Goal: Information Seeking & Learning: Learn about a topic

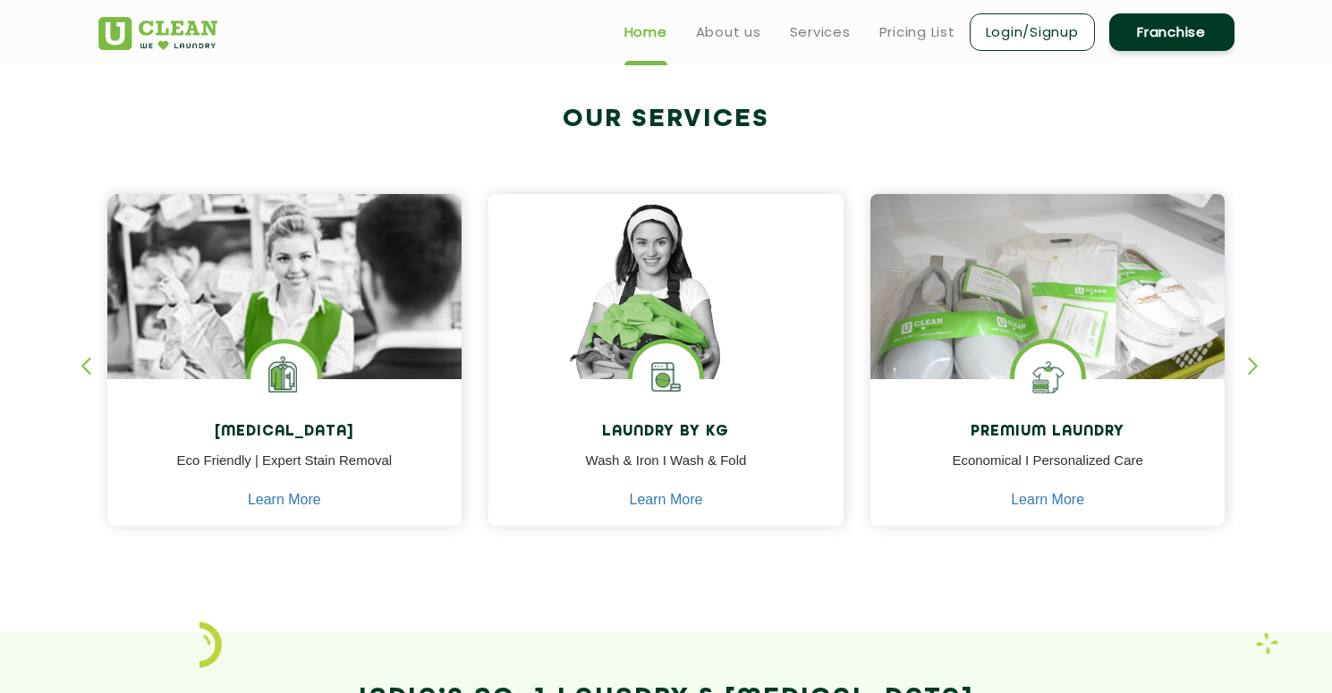
scroll to position [635, 0]
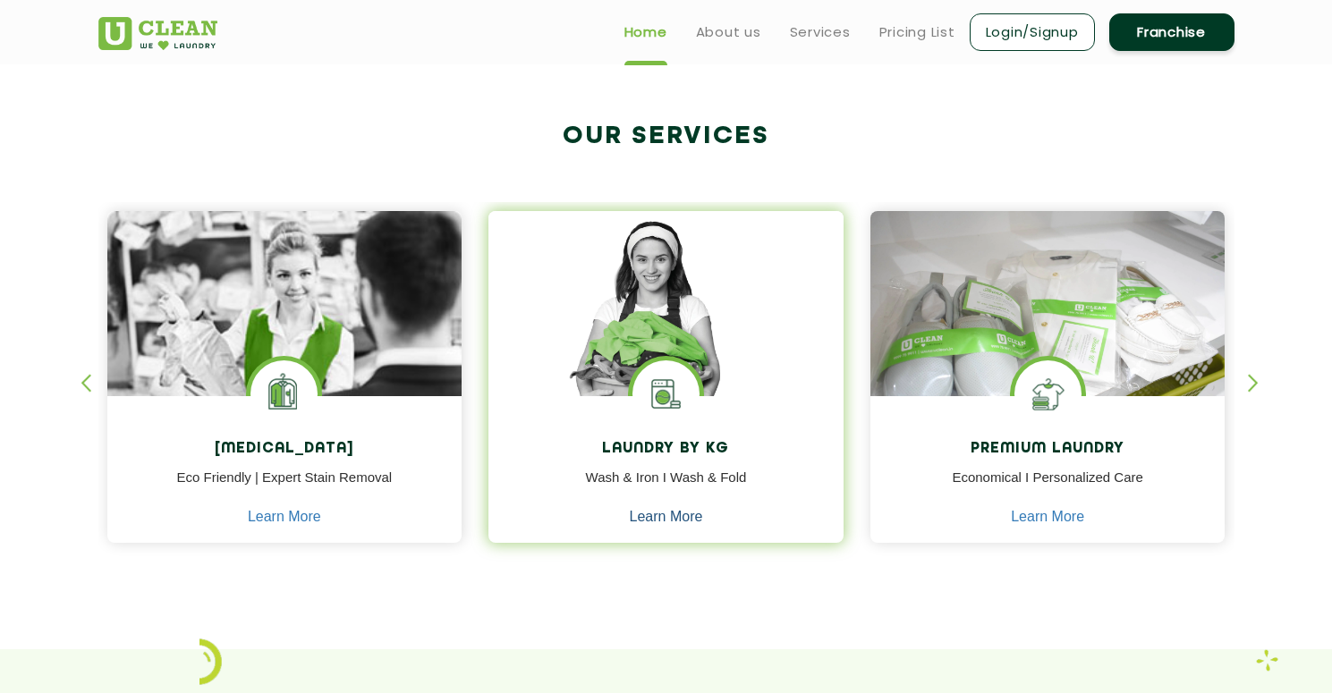
click at [651, 518] on link "Learn More" at bounding box center [666, 517] width 73 height 16
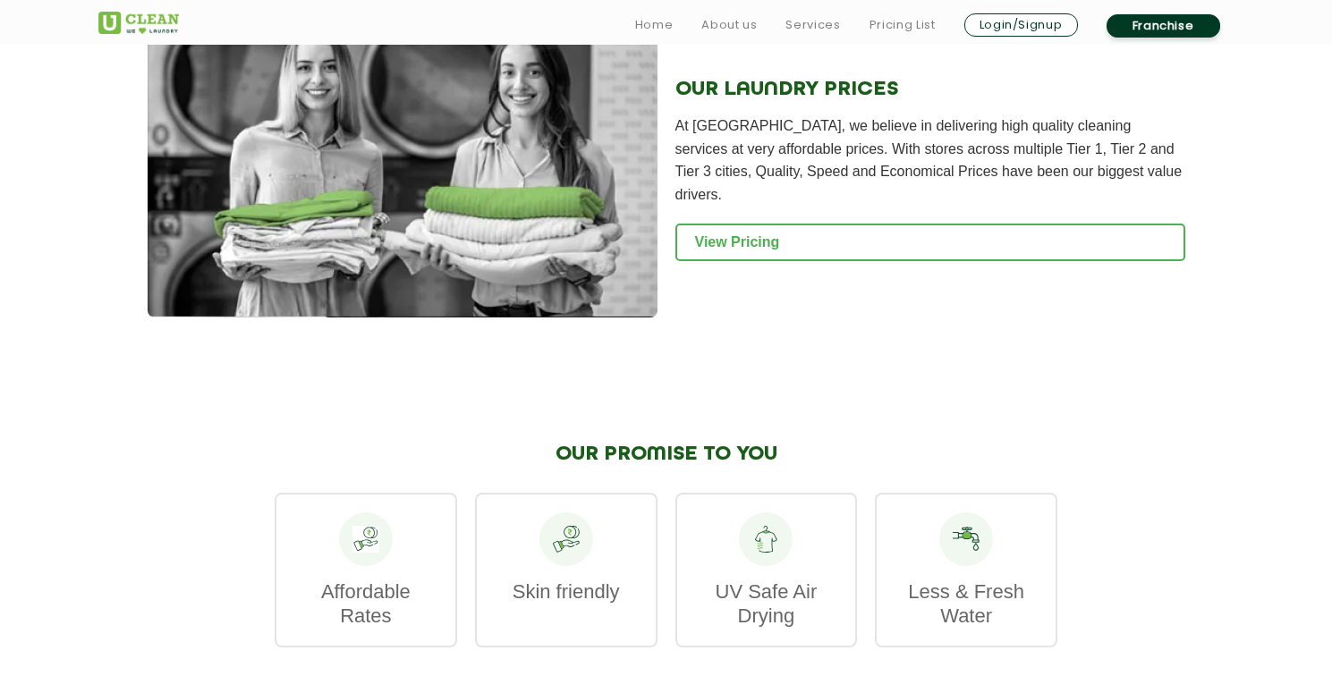
scroll to position [2442, 0]
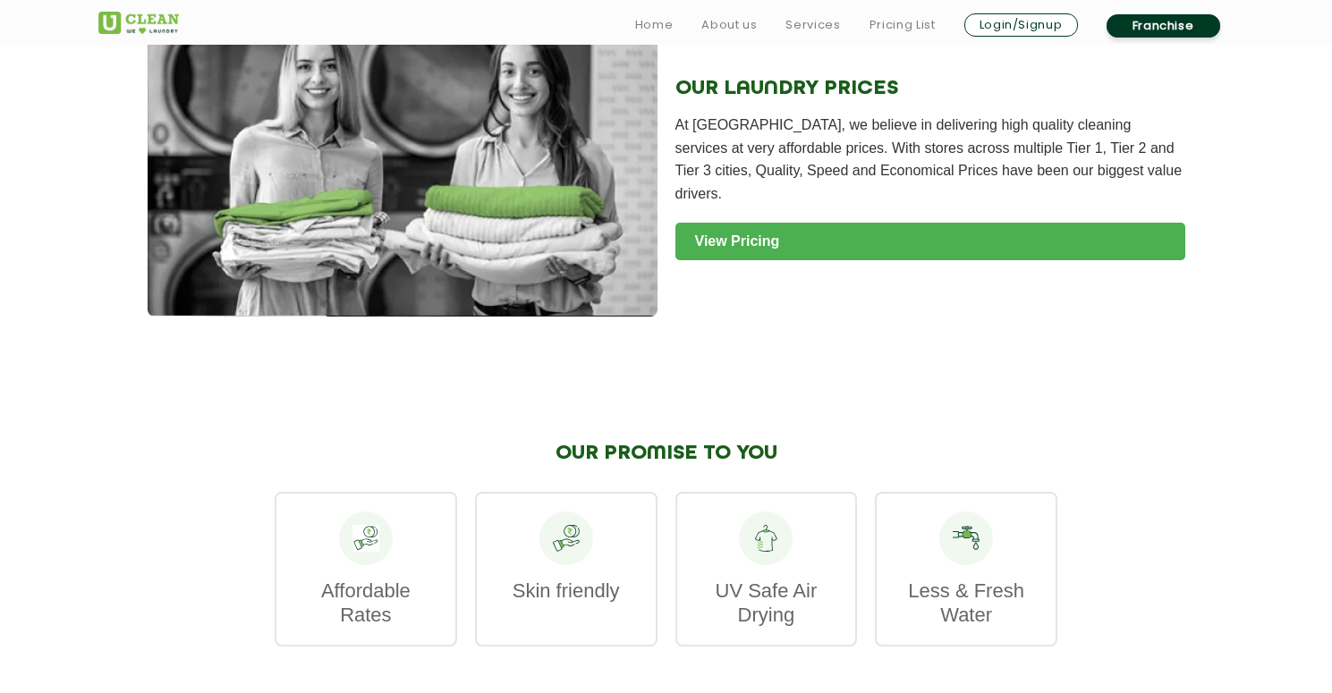
click at [776, 227] on link "View Pricing" at bounding box center [931, 242] width 510 height 38
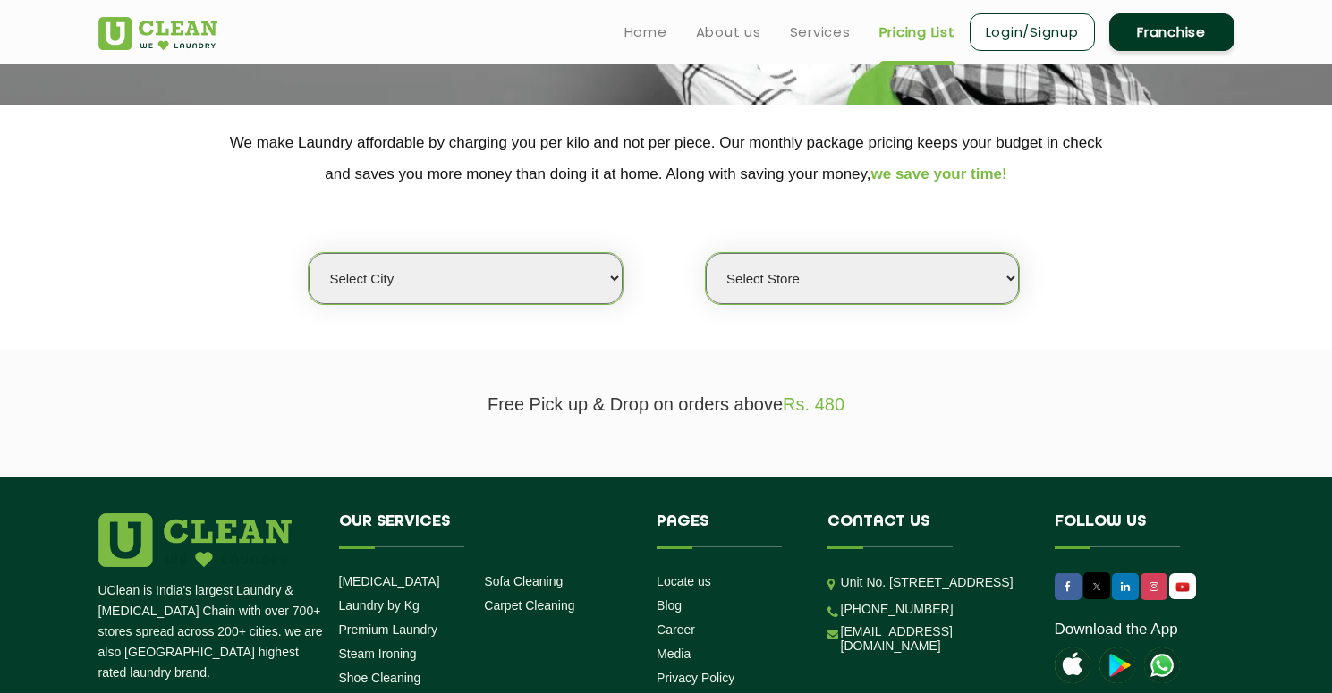
scroll to position [307, 0]
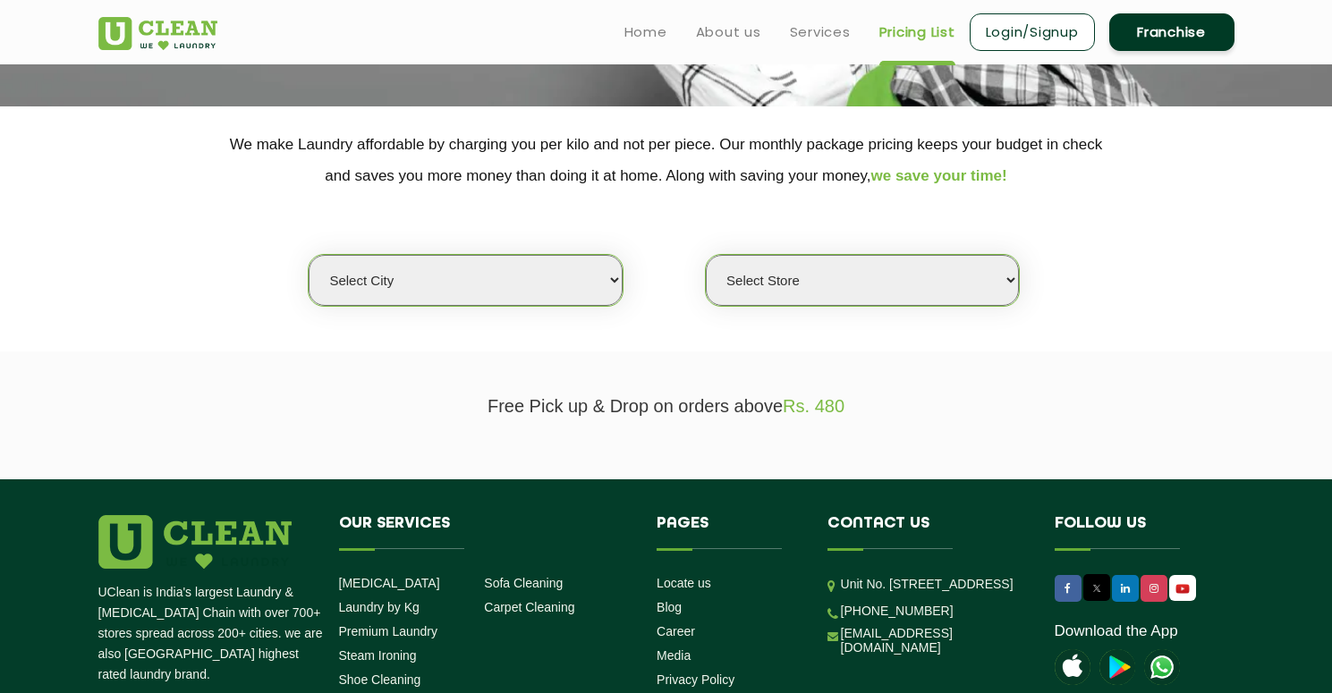
click at [503, 282] on select "Select city [GEOGRAPHIC_DATA] [GEOGRAPHIC_DATA] [GEOGRAPHIC_DATA] [GEOGRAPHIC_D…" at bounding box center [465, 280] width 313 height 51
select select "4"
click at [309, 255] on select "Select city [GEOGRAPHIC_DATA] [GEOGRAPHIC_DATA] [GEOGRAPHIC_DATA] [GEOGRAPHIC_D…" at bounding box center [465, 280] width 313 height 51
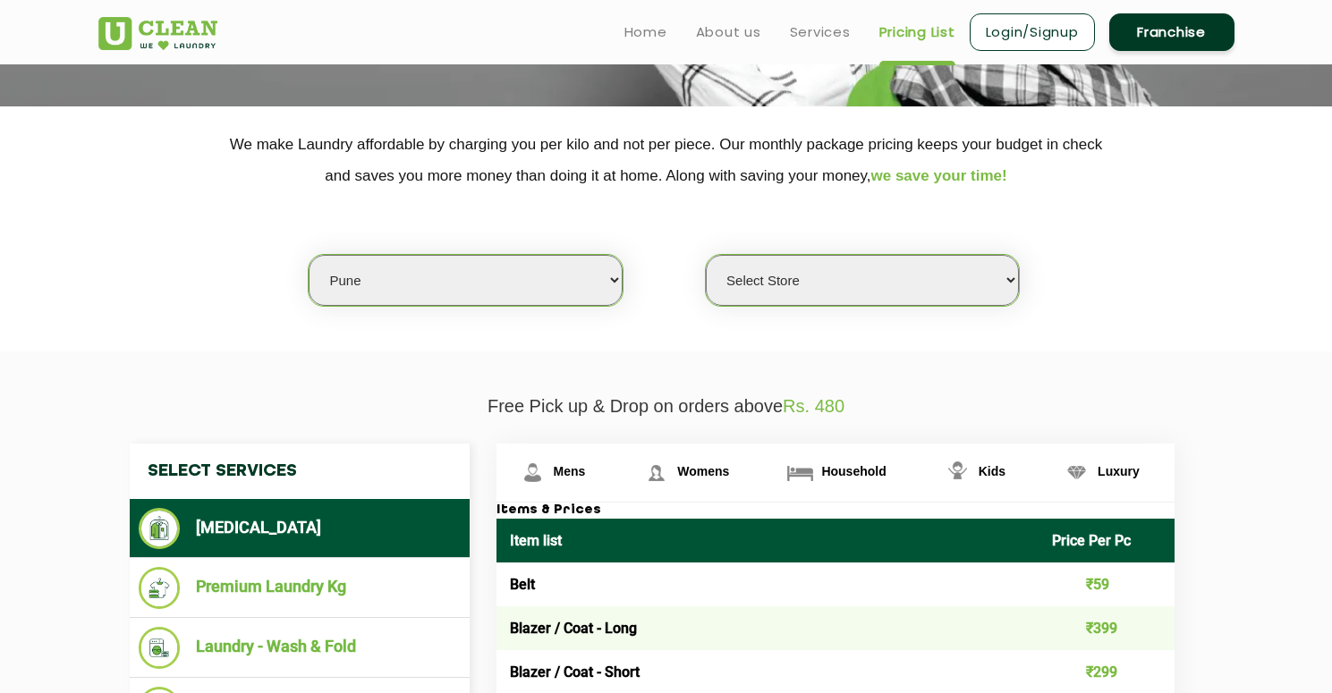
click at [820, 287] on select "Select Store [GEOGRAPHIC_DATA] [GEOGRAPHIC_DATA] [GEOGRAPHIC_DATA] [GEOGRAPHIC_…" at bounding box center [862, 280] width 313 height 51
select select "155"
click at [706, 255] on select "Select Store [GEOGRAPHIC_DATA] [GEOGRAPHIC_DATA] [GEOGRAPHIC_DATA] [GEOGRAPHIC_…" at bounding box center [862, 280] width 313 height 51
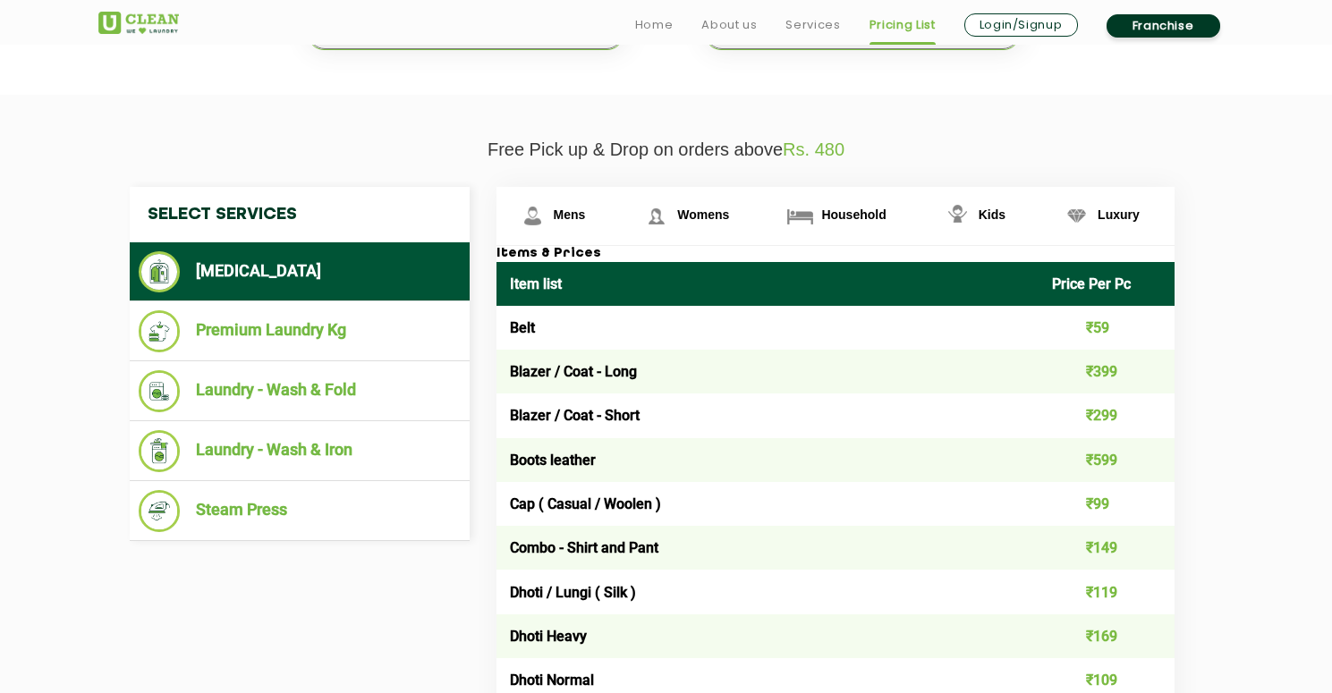
scroll to position [569, 0]
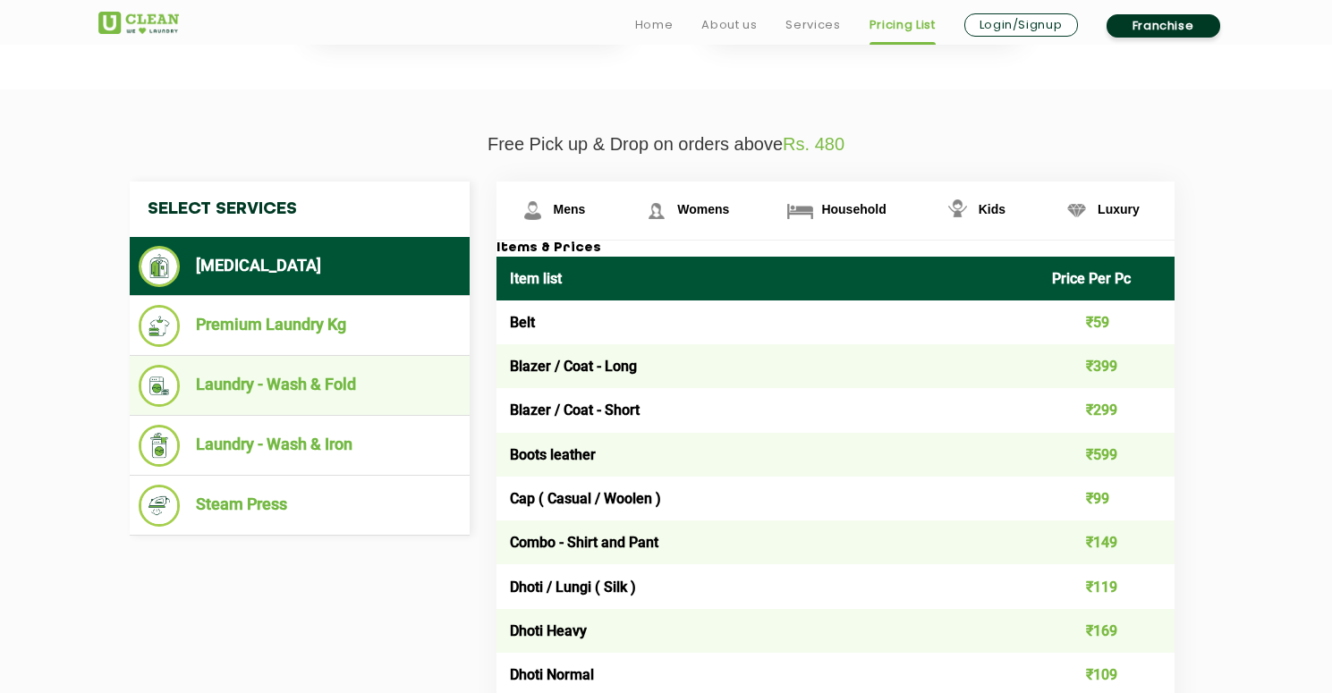
click at [403, 390] on li "Laundry - Wash & Fold" at bounding box center [300, 386] width 322 height 42
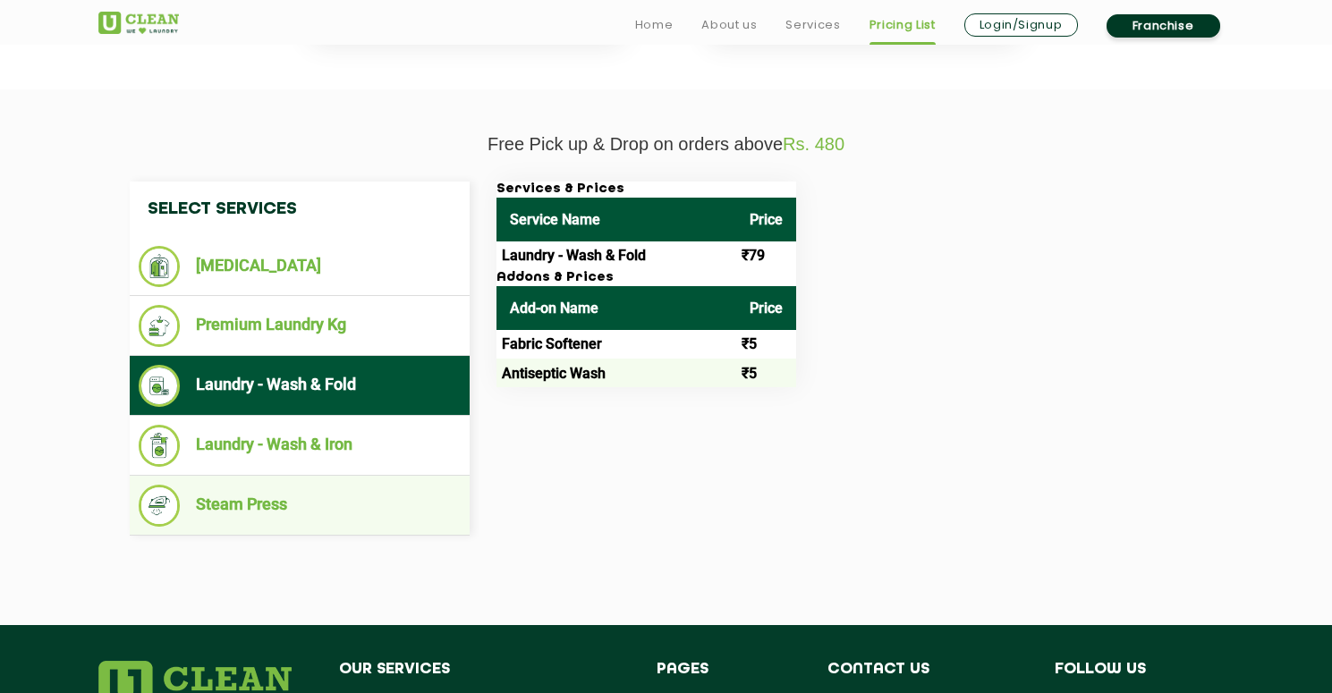
click at [409, 502] on li "Steam Press" at bounding box center [300, 506] width 322 height 42
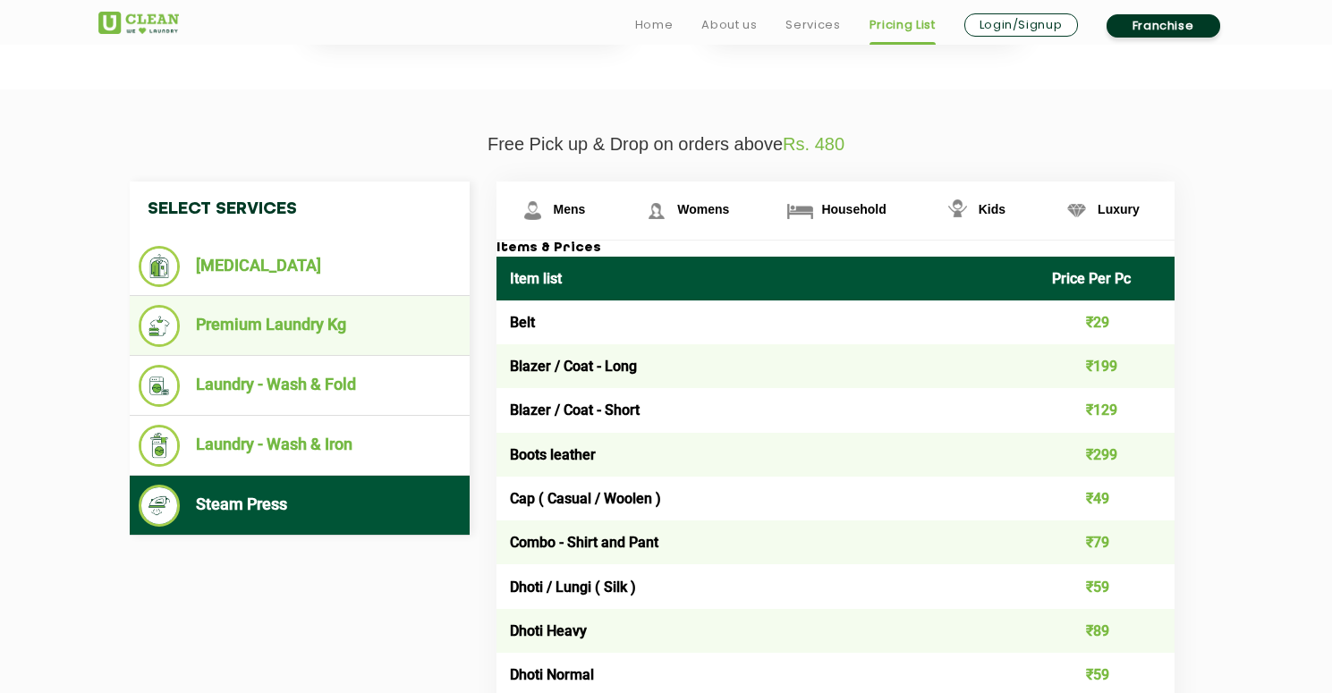
click at [380, 339] on li "Premium Laundry Kg" at bounding box center [300, 326] width 322 height 42
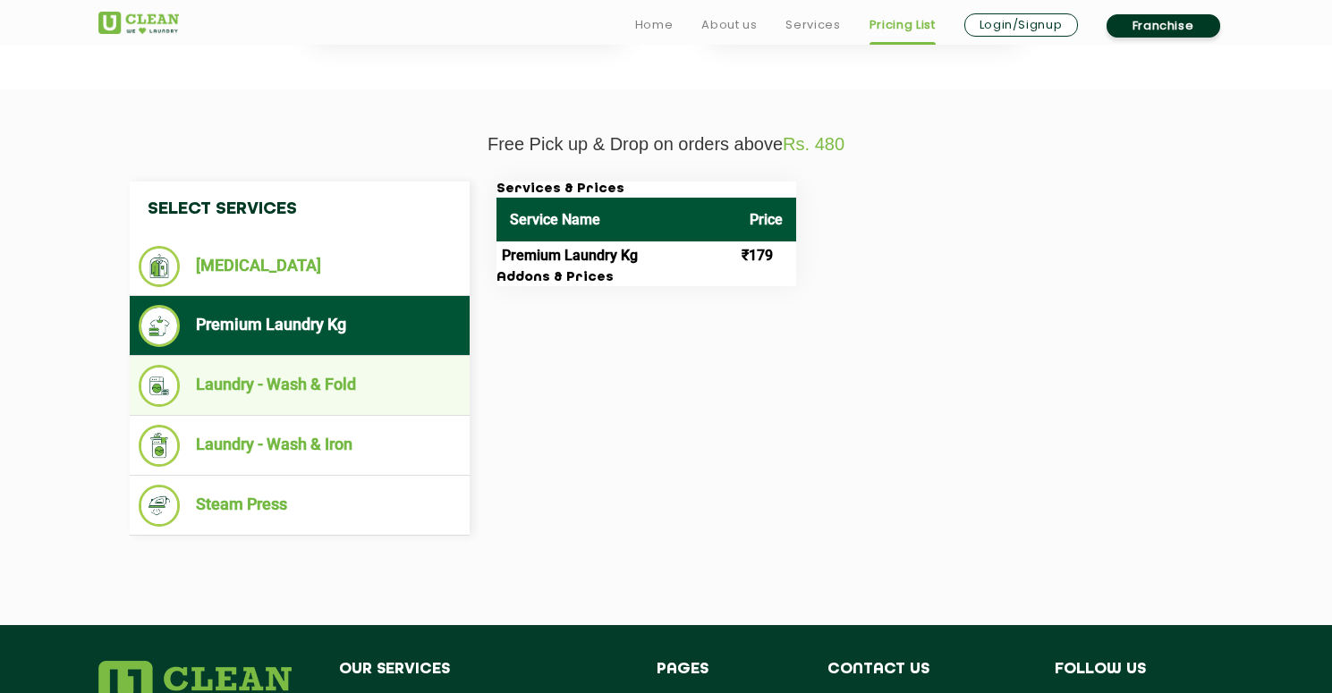
click at [380, 388] on li "Laundry - Wash & Fold" at bounding box center [300, 386] width 322 height 42
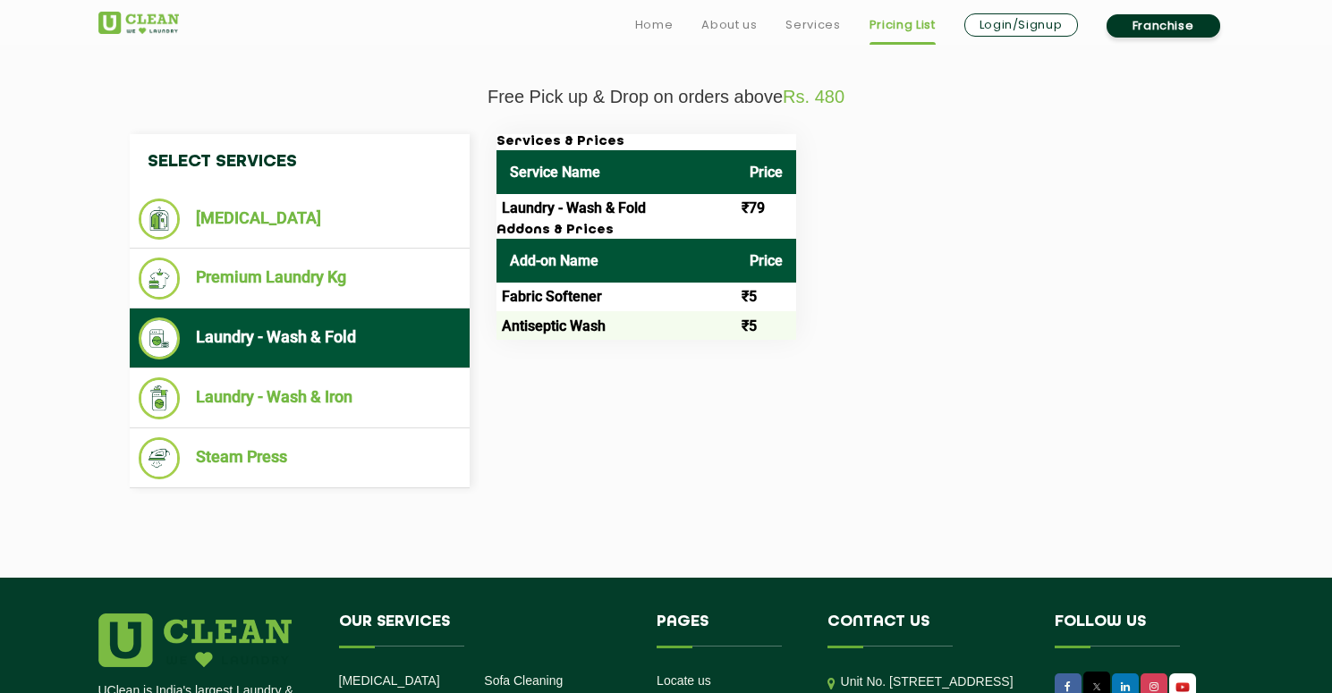
scroll to position [617, 0]
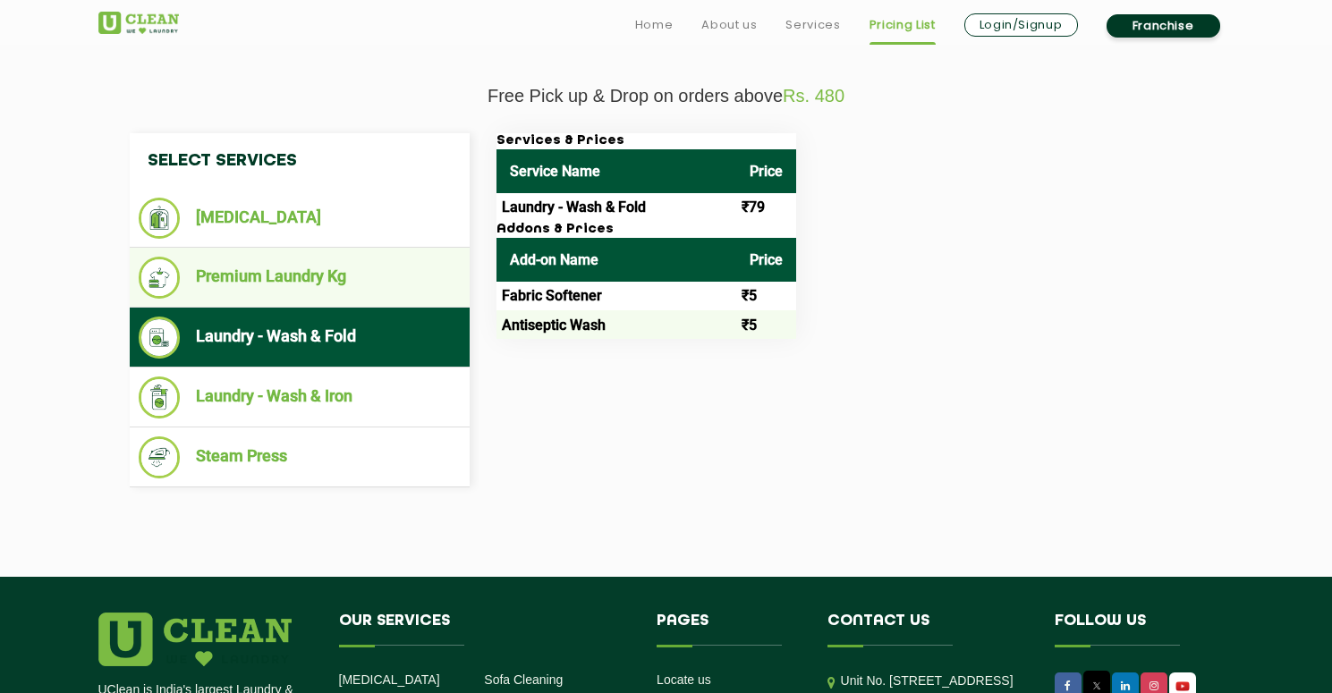
click at [422, 275] on li "Premium Laundry Kg" at bounding box center [300, 278] width 322 height 42
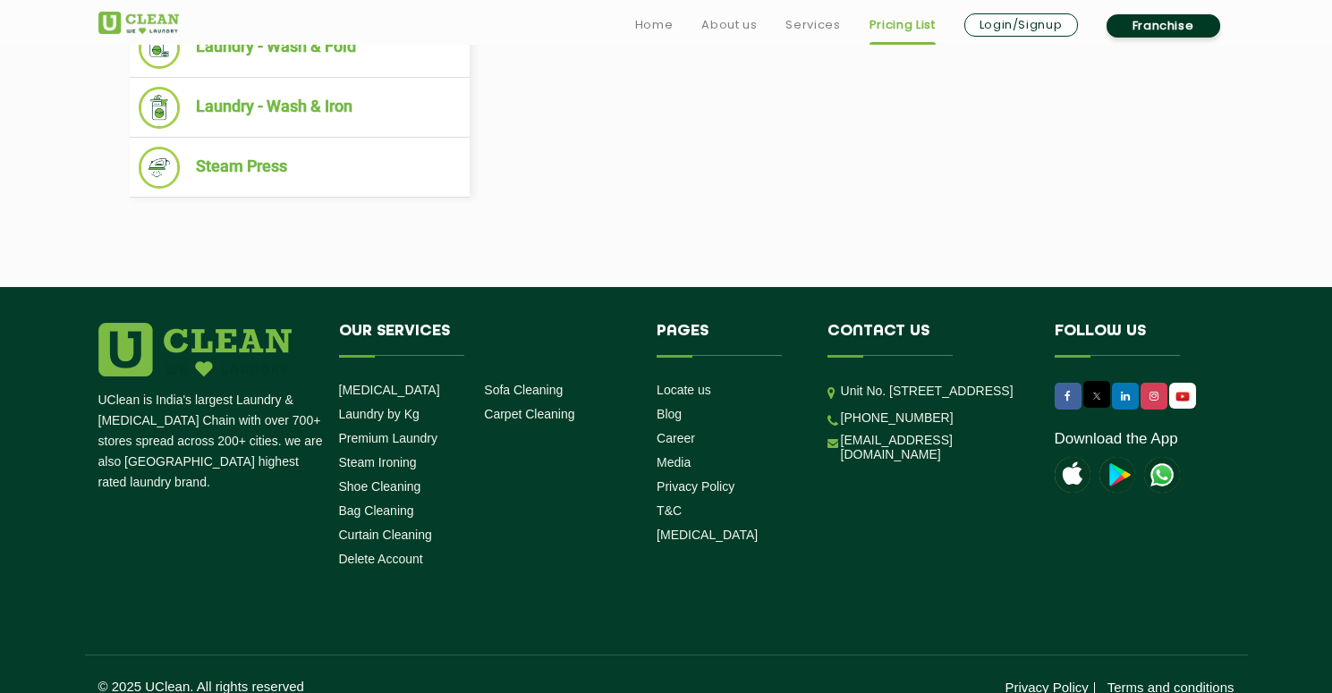
scroll to position [914, 0]
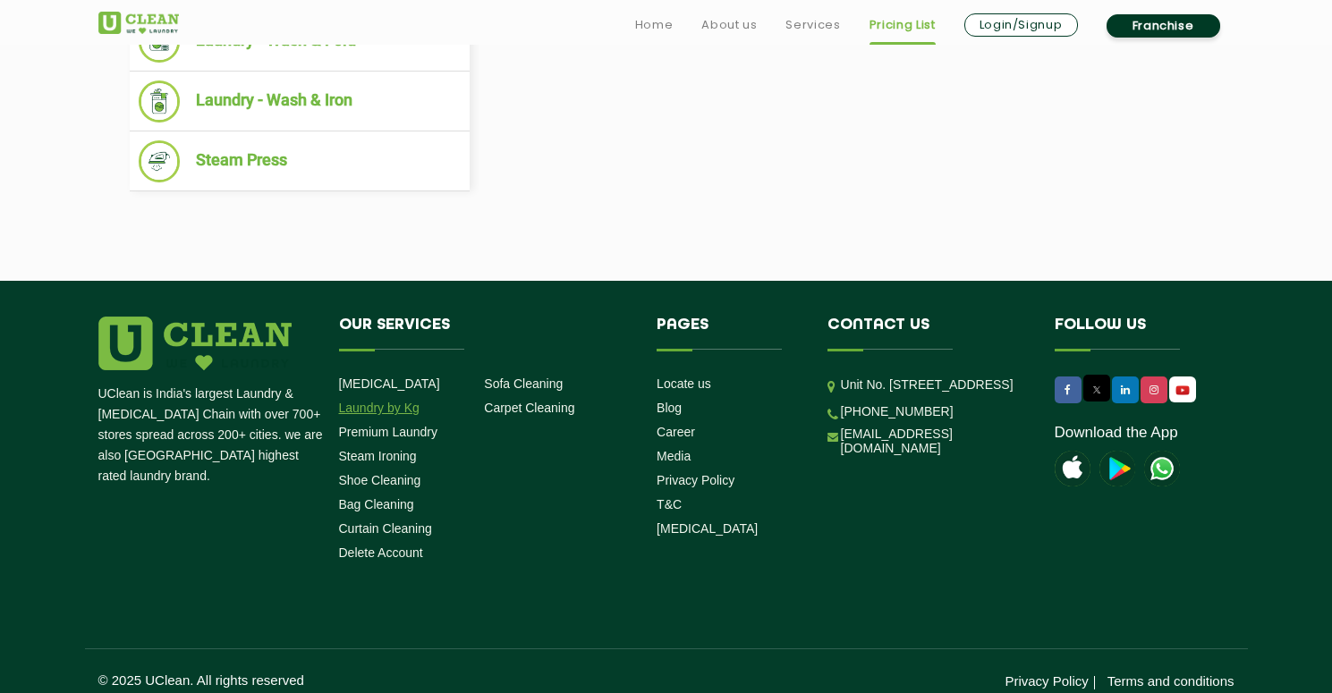
click at [390, 410] on link "Laundry by Kg" at bounding box center [379, 408] width 81 height 14
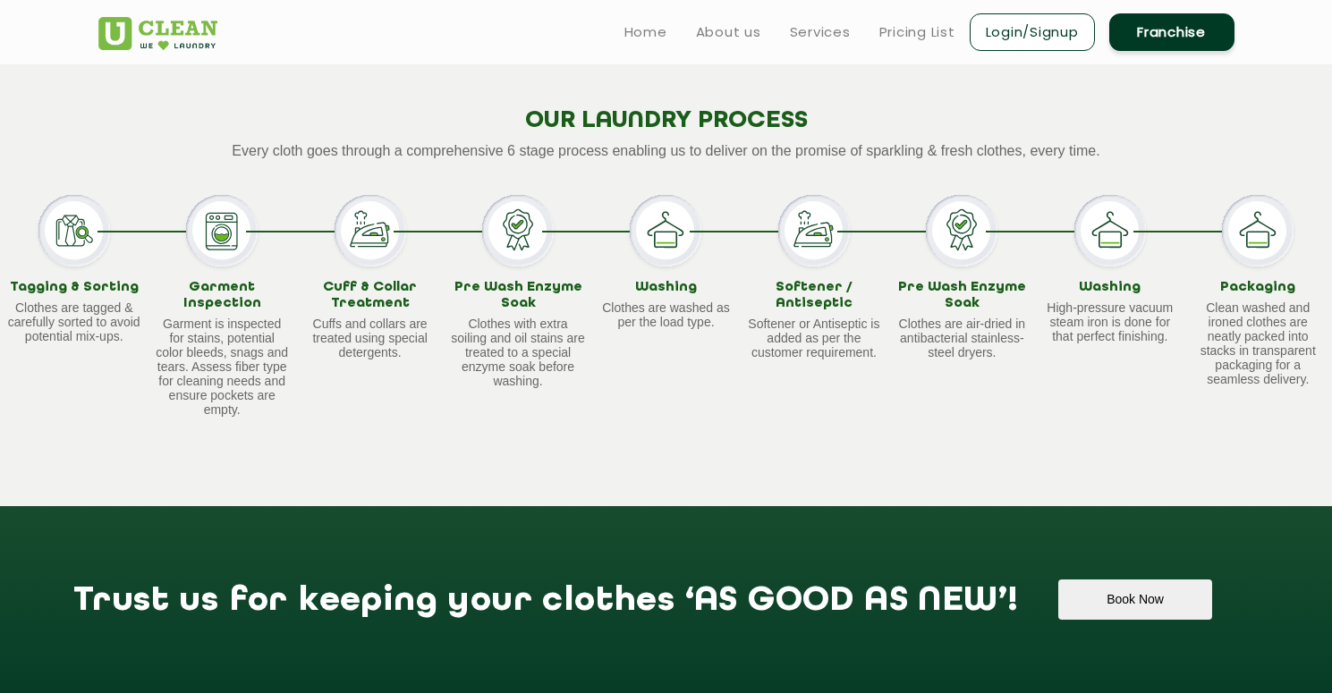
scroll to position [1632, 0]
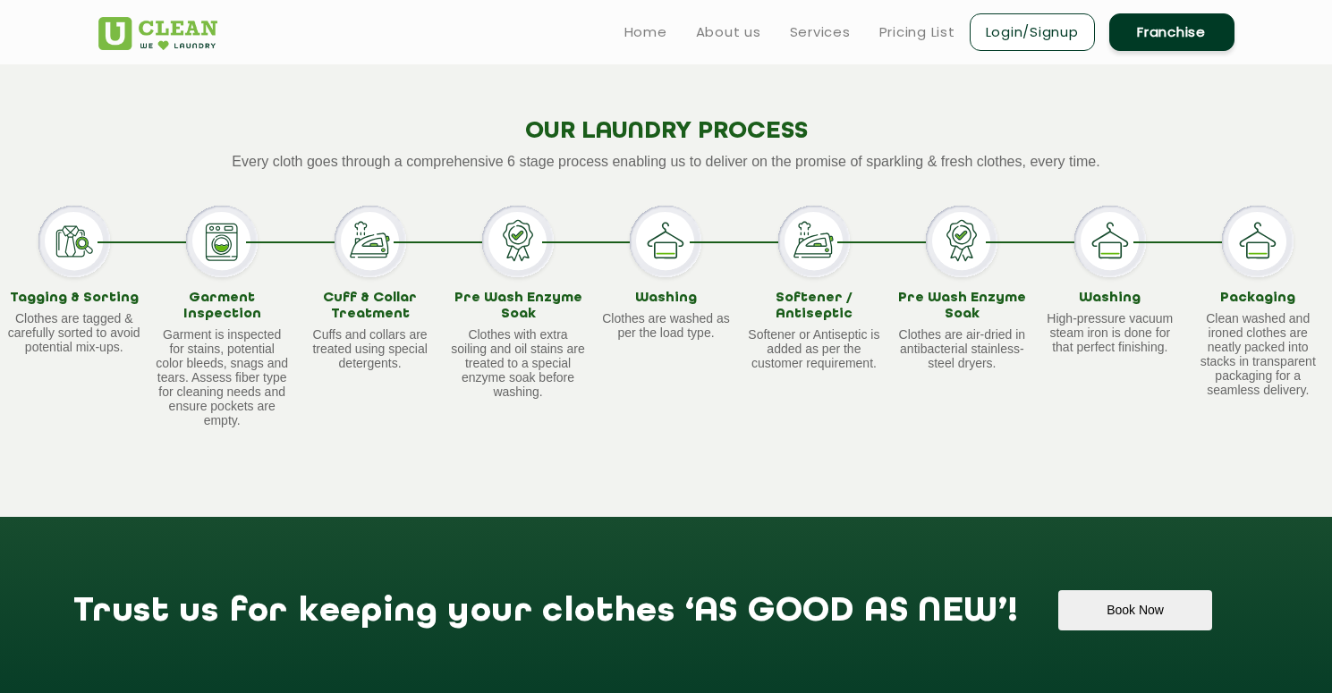
click at [1103, 345] on p "High-pressure vacuum steam iron is done for that perfect finishing." at bounding box center [1110, 332] width 134 height 43
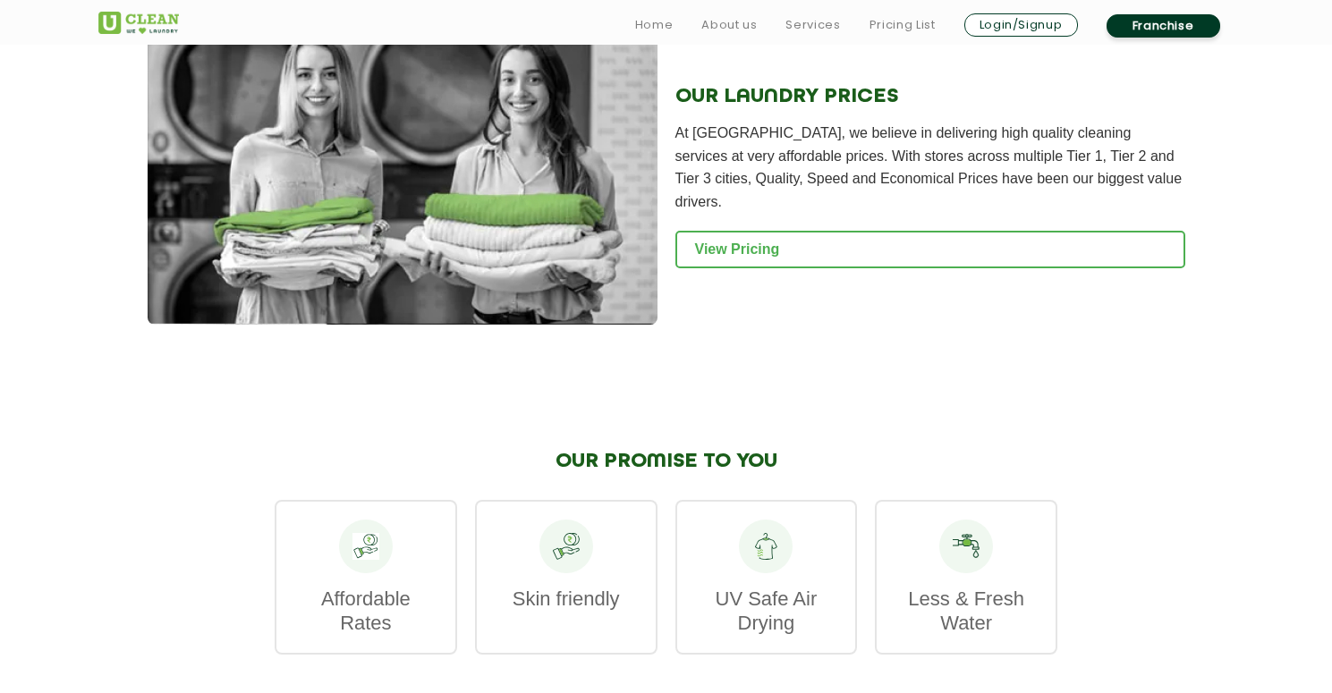
scroll to position [2435, 0]
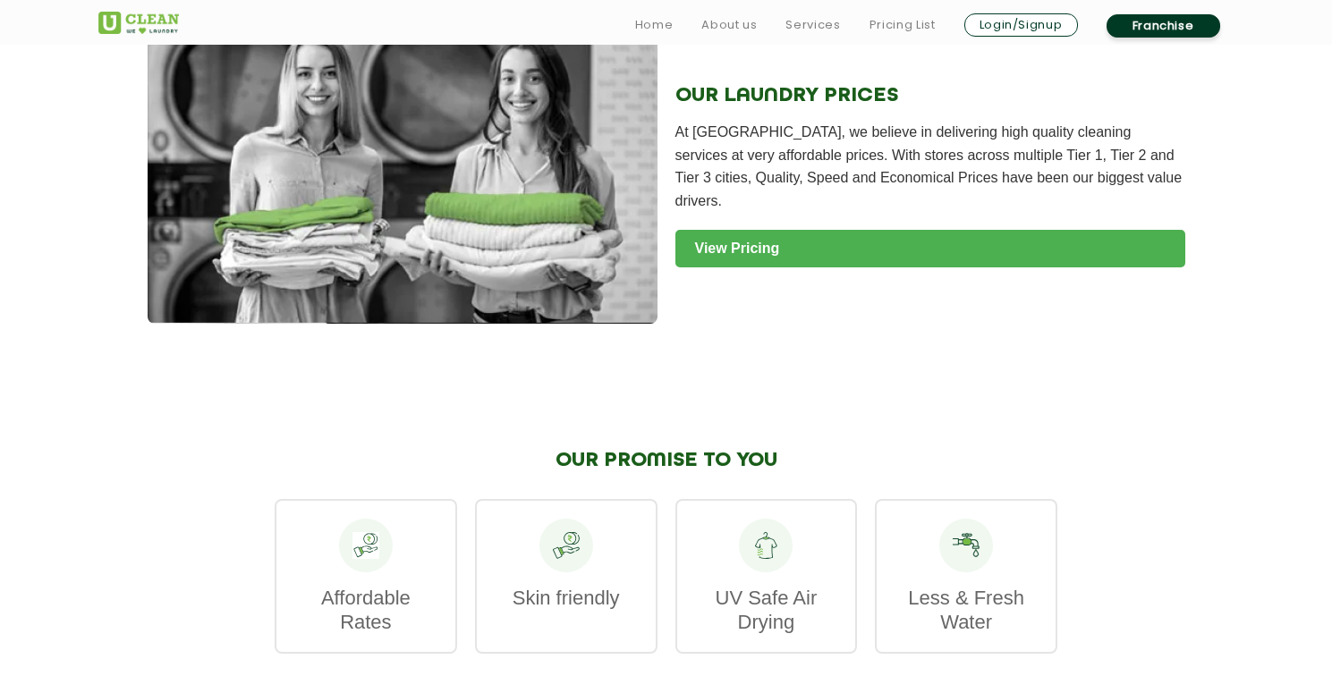
click at [794, 236] on link "View Pricing" at bounding box center [931, 249] width 510 height 38
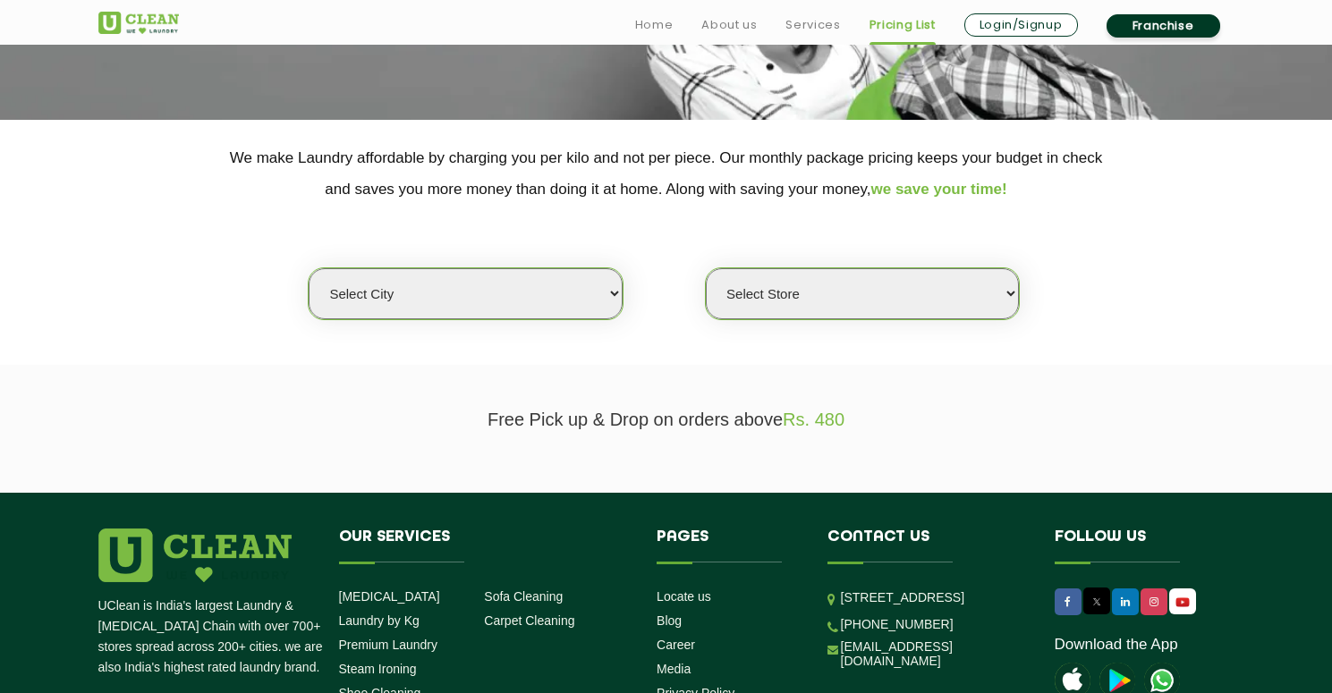
scroll to position [363, 0]
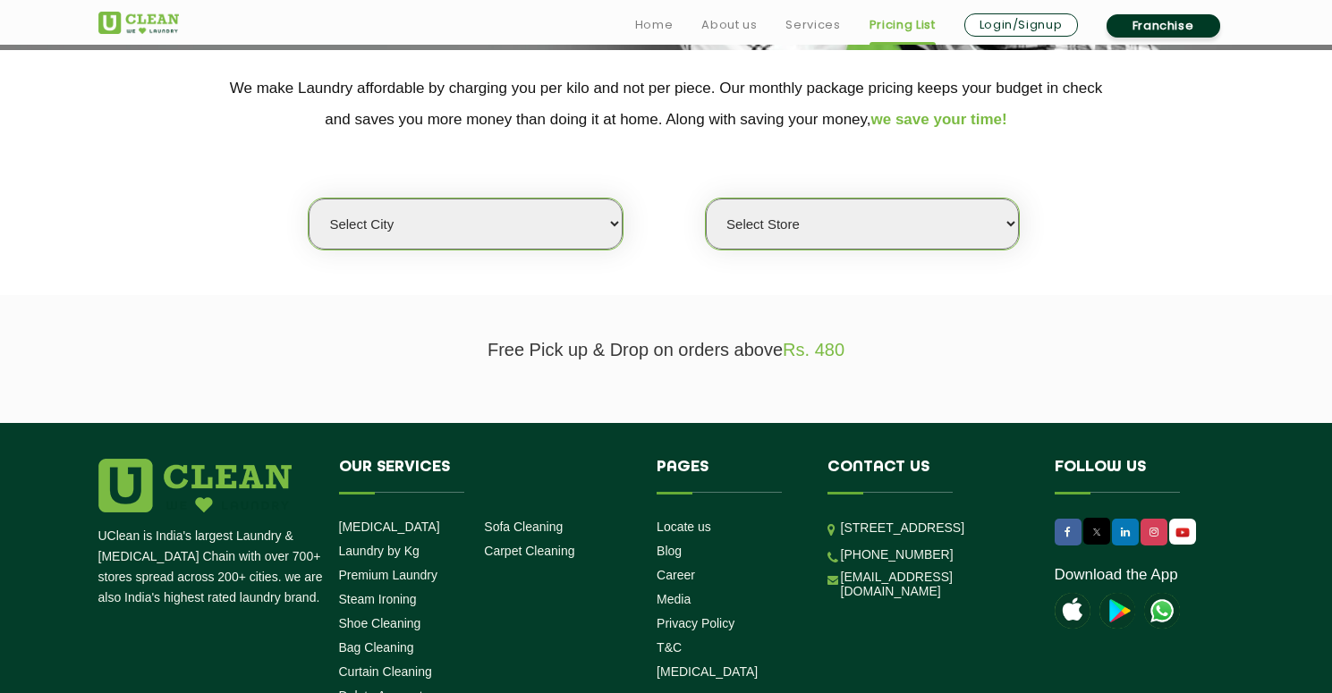
click at [591, 232] on select "Select city Aalo Abu Dhabi Agartala Agra Ahmedabad Akola Aligarh Alwar - UClean…" at bounding box center [465, 224] width 313 height 51
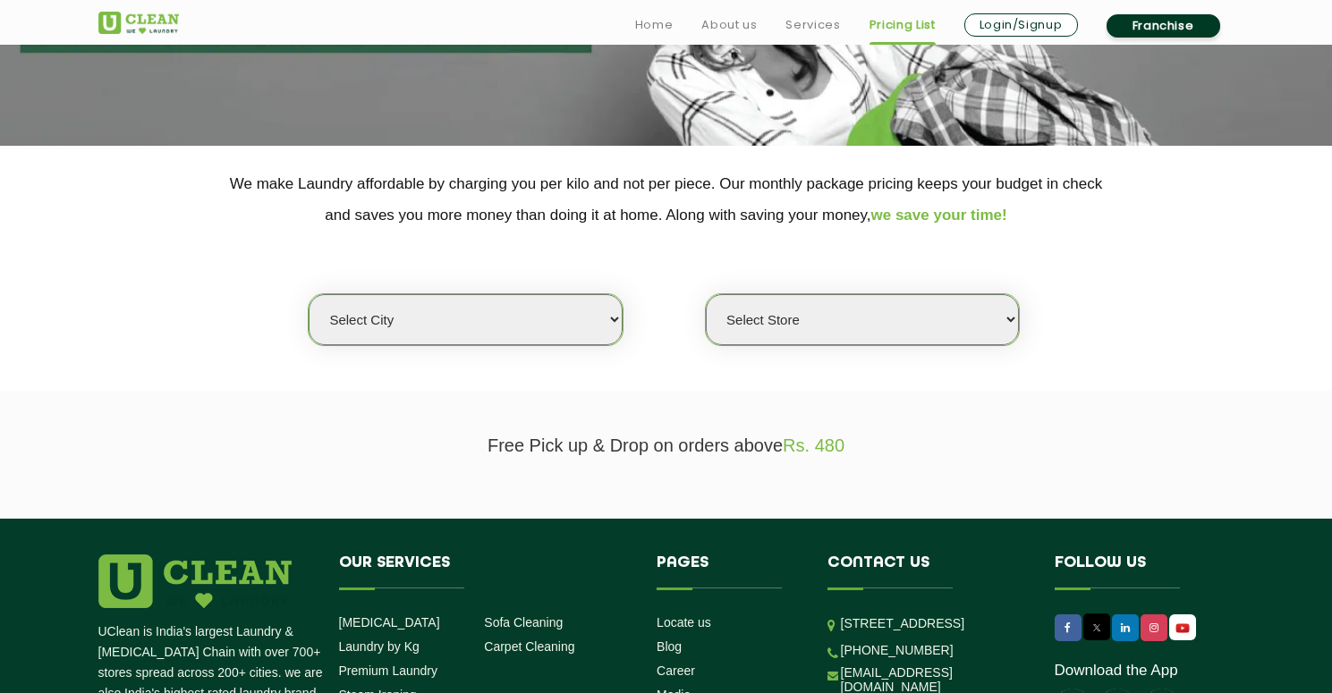
scroll to position [277, 0]
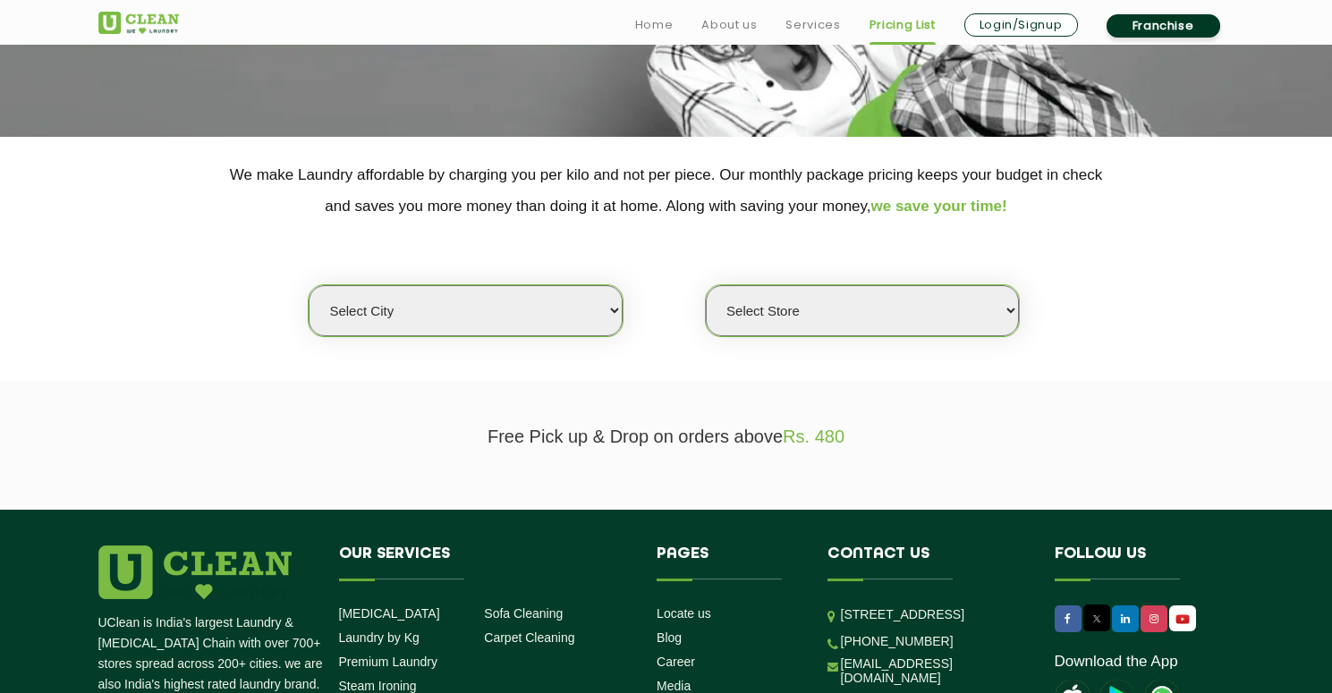
click at [574, 316] on select "Select city Aalo Abu Dhabi Agartala Agra Ahmedabad Akola Aligarh Alwar - UClean…" at bounding box center [465, 310] width 313 height 51
select select "4"
click at [309, 285] on select "Select city Aalo Abu Dhabi Agartala Agra Ahmedabad Akola Aligarh Alwar - UClean…" at bounding box center [465, 310] width 313 height 51
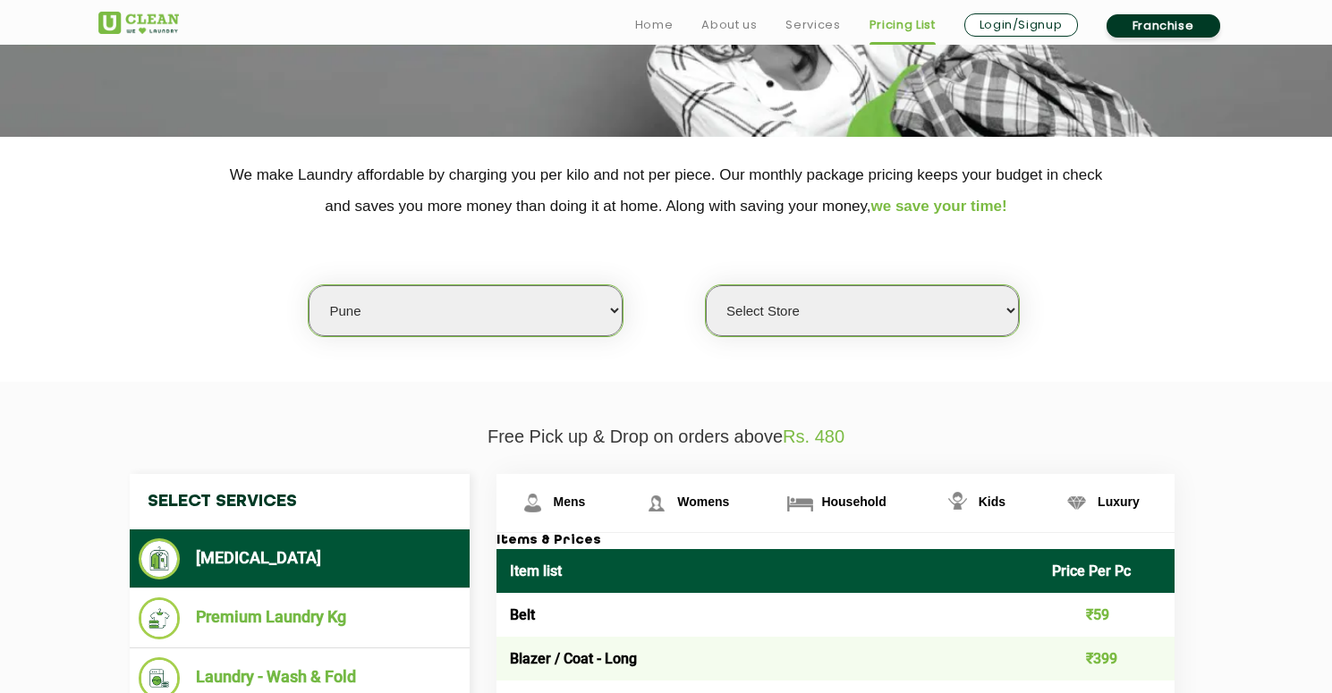
click at [805, 319] on select "Select Store UClean Koregaon Park UClean Baner Pune UClean Keshav Nagar Pune UC…" at bounding box center [862, 310] width 313 height 51
select select "388"
click at [706, 285] on select "Select Store UClean Koregaon Park UClean Baner Pune UClean Keshav Nagar Pune UC…" at bounding box center [862, 310] width 313 height 51
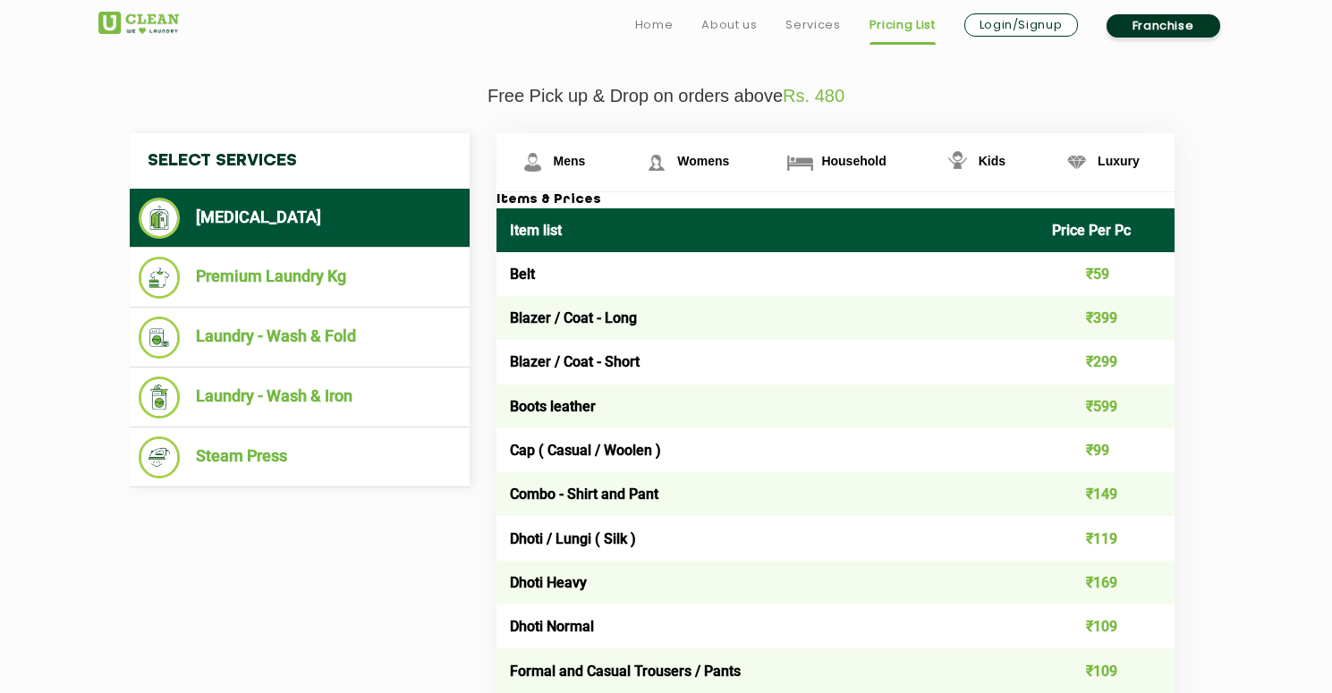
scroll to position [642, 0]
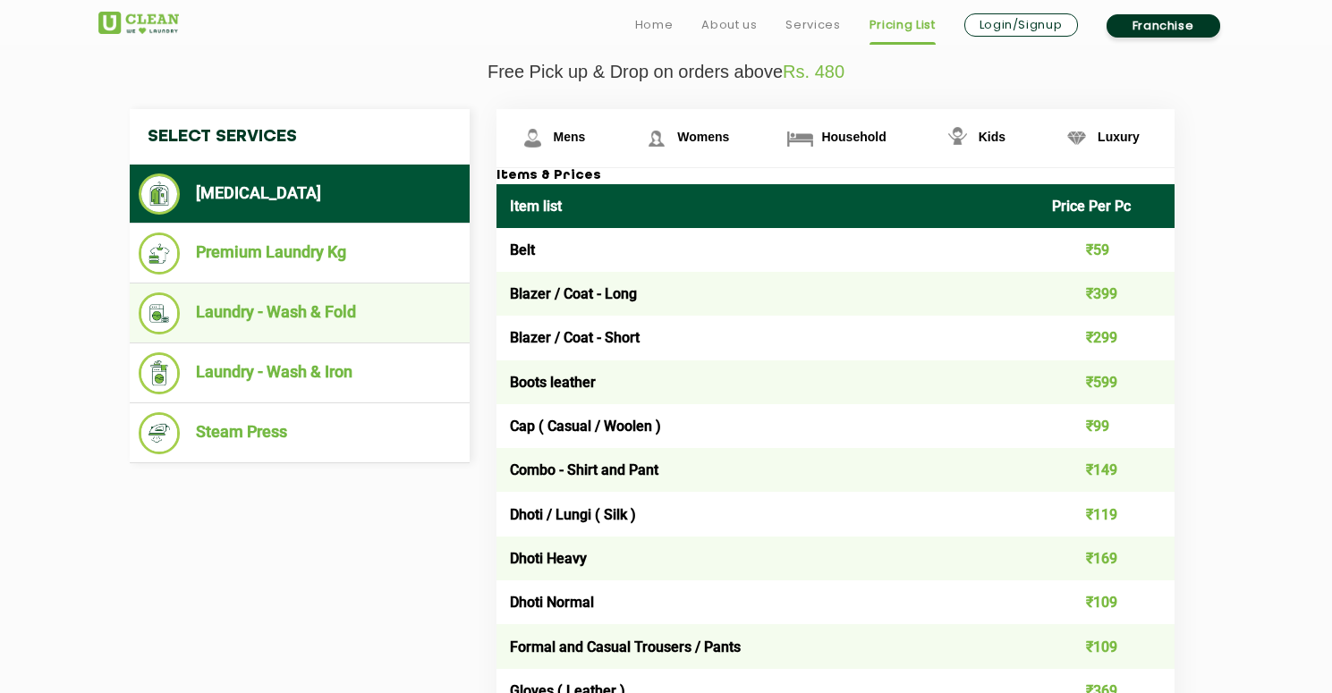
click at [386, 315] on li "Laundry - Wash & Fold" at bounding box center [300, 314] width 322 height 42
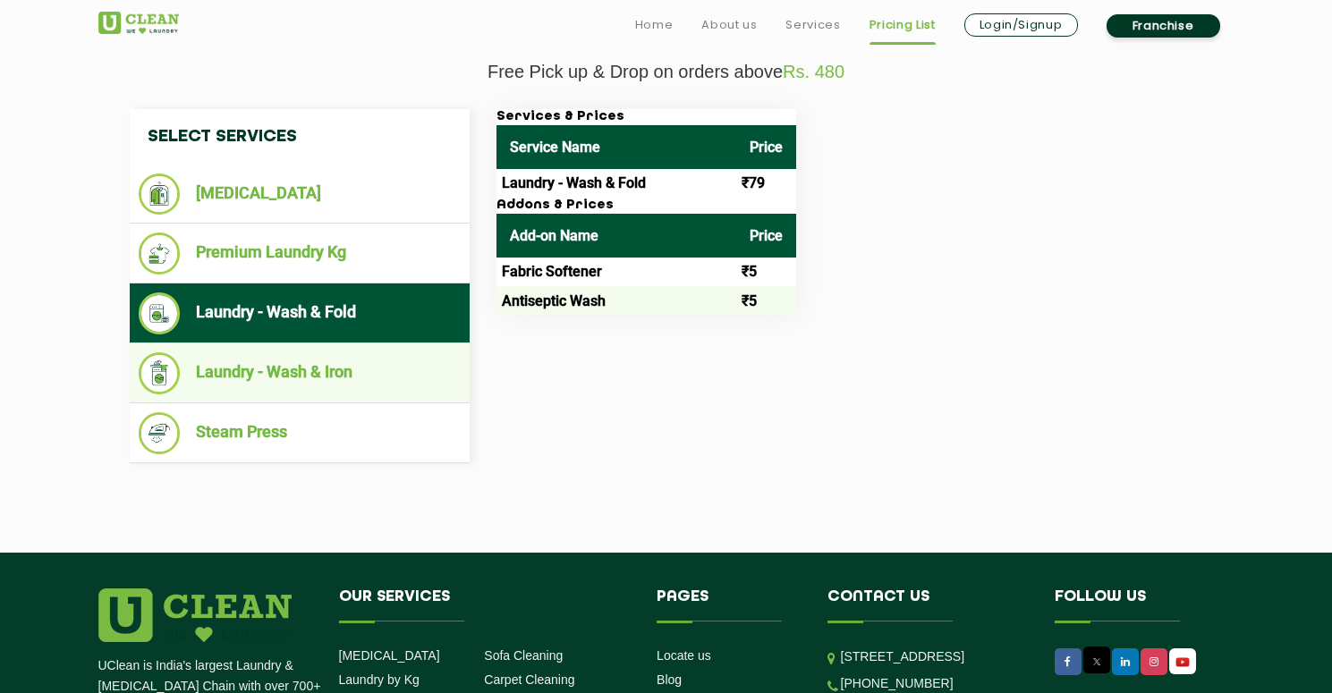
click at [384, 375] on li "Laundry - Wash & Iron" at bounding box center [300, 374] width 322 height 42
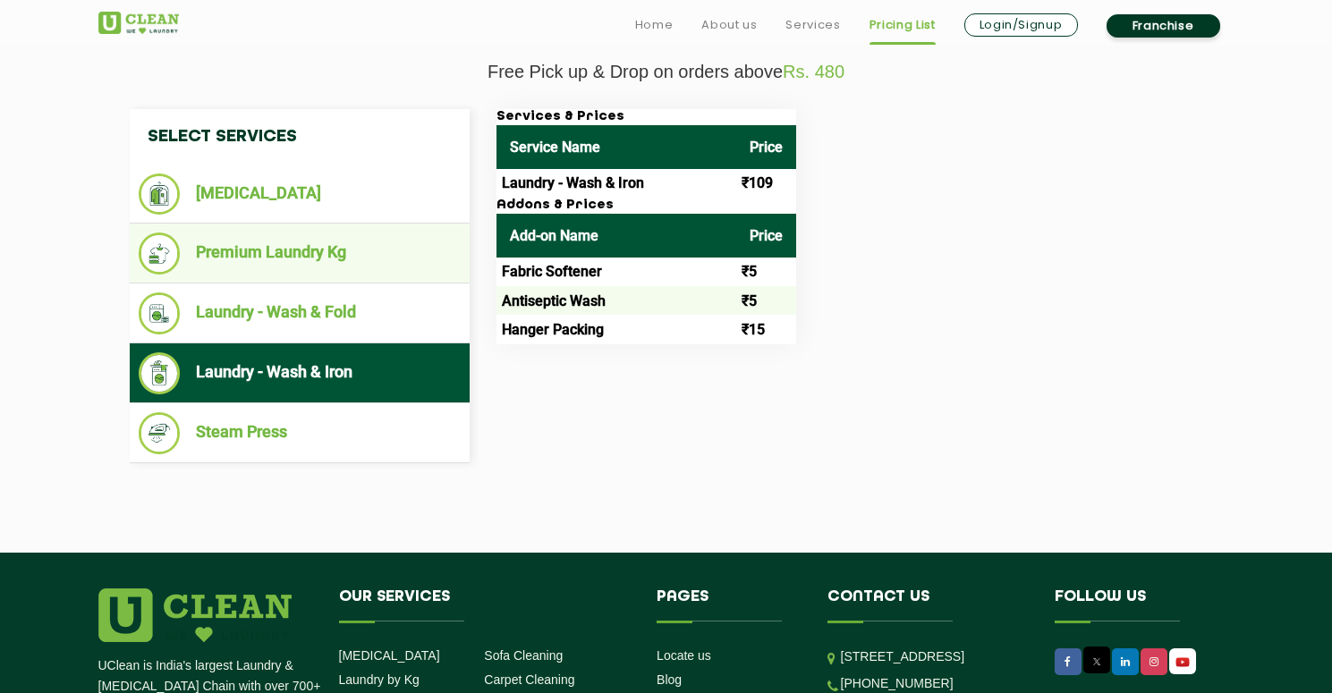
click at [371, 268] on li "Premium Laundry Kg" at bounding box center [300, 254] width 322 height 42
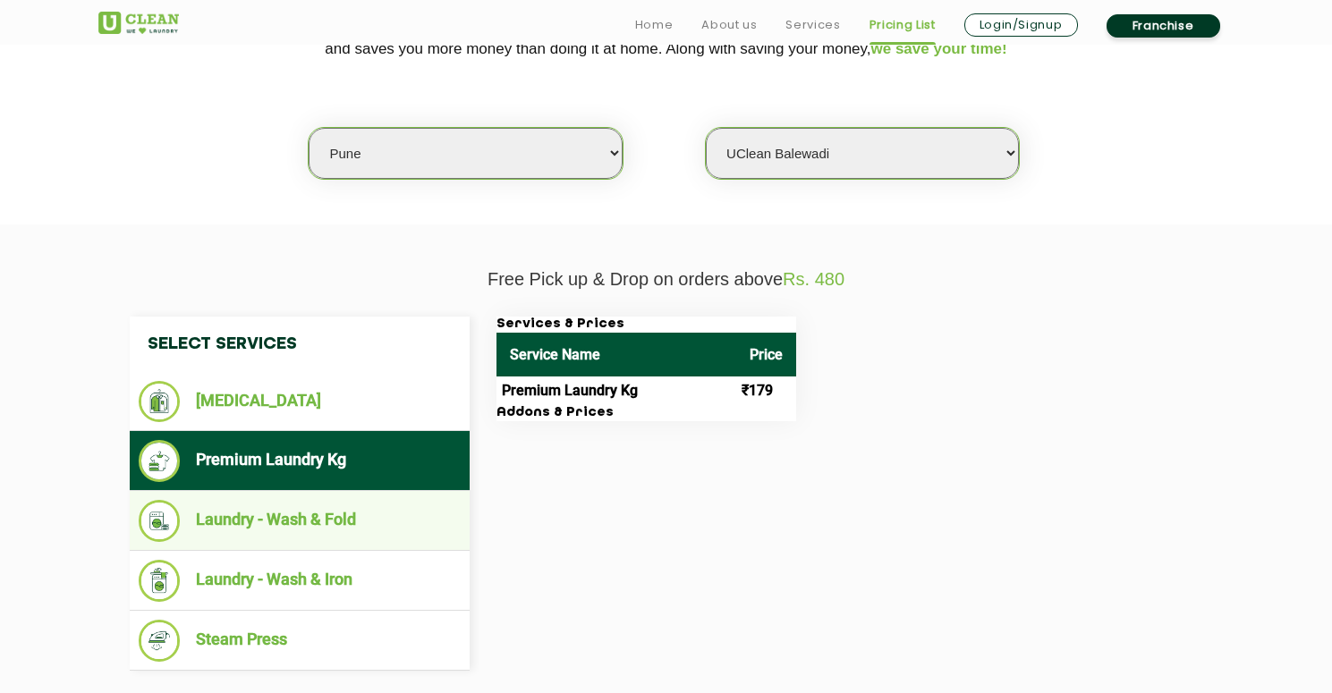
scroll to position [441, 0]
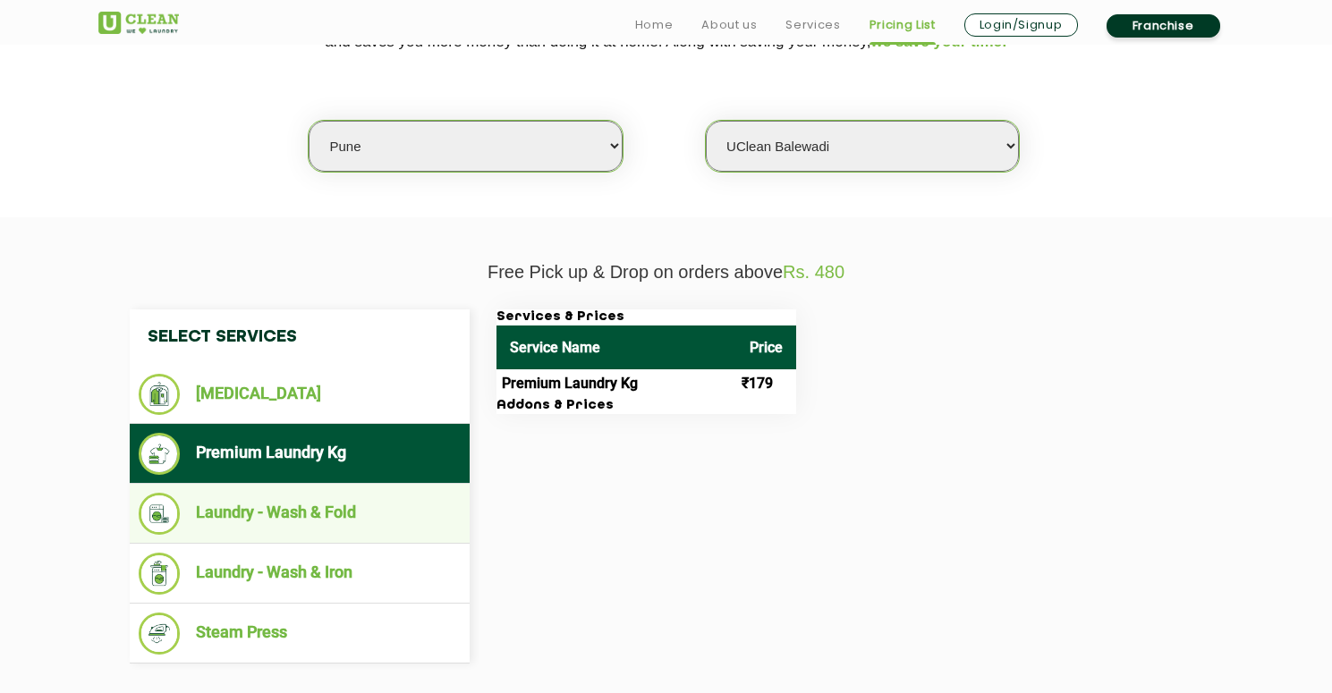
click at [390, 510] on li "Laundry - Wash & Fold" at bounding box center [300, 514] width 322 height 42
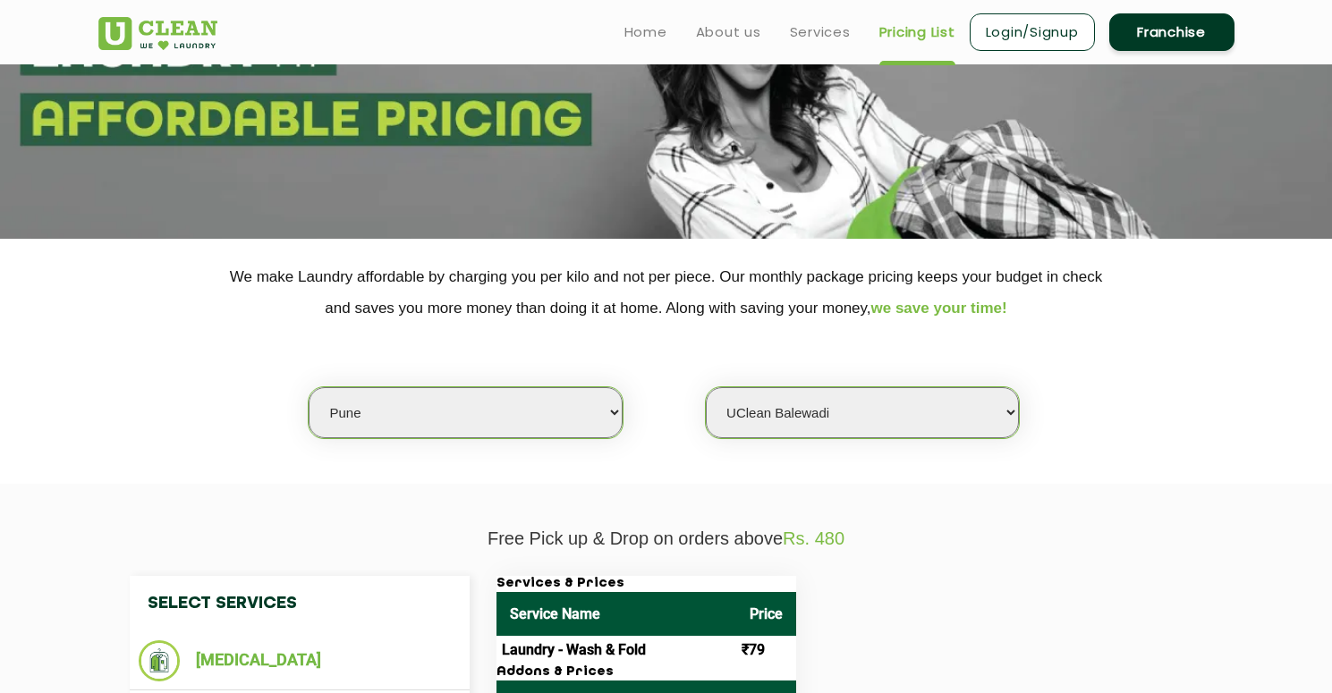
scroll to position [0, 0]
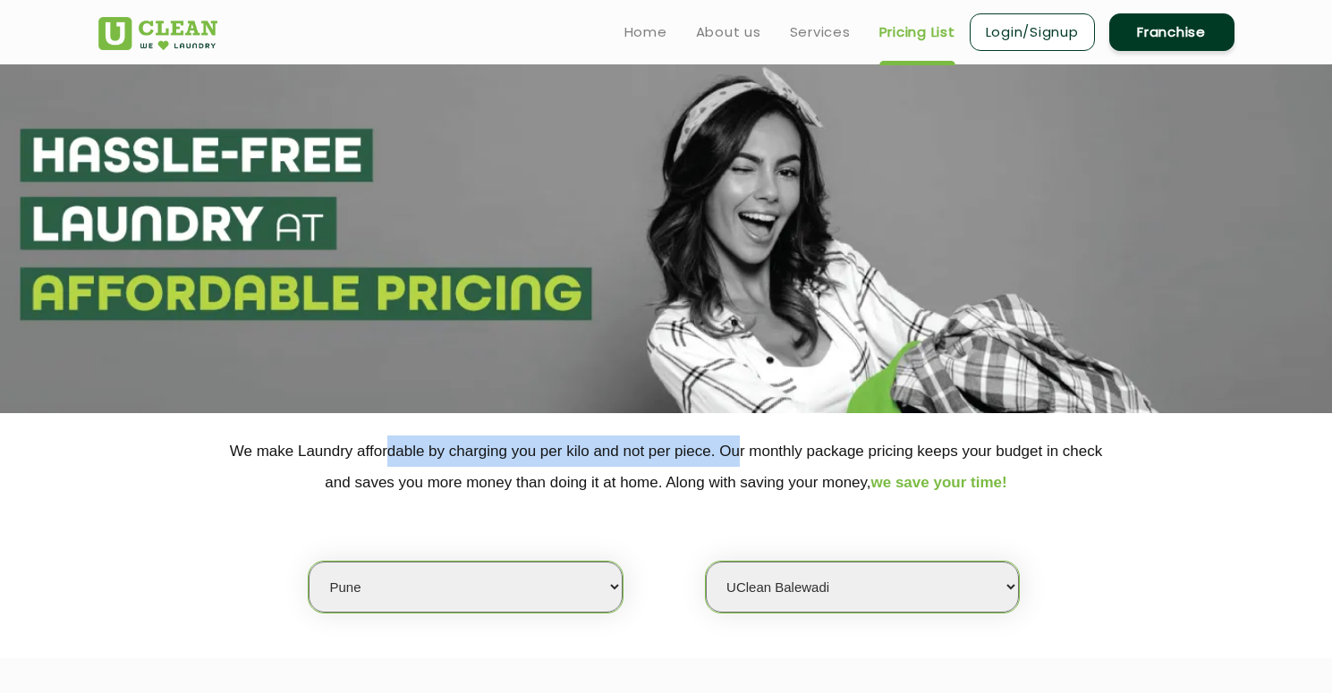
drag, startPoint x: 385, startPoint y: 453, endPoint x: 740, endPoint y: 450, distance: 355.3
click at [740, 450] on p "We make Laundry affordable by charging you per kilo and not per piece. Our mont…" at bounding box center [666, 467] width 1136 height 63
